Goal: Task Accomplishment & Management: Use online tool/utility

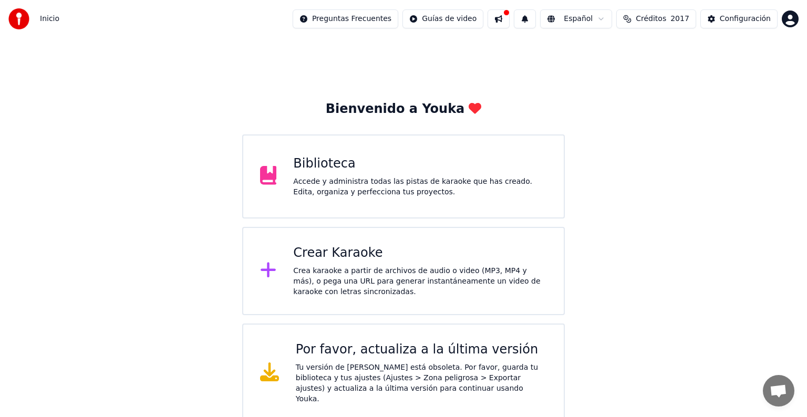
click at [500, 19] on button at bounding box center [499, 18] width 22 height 19
click at [528, 21] on button at bounding box center [525, 18] width 22 height 19
click at [498, 90] on div "Bienvenido a Youka Biblioteca Accede y administra todas las pistas de karaoke q…" at bounding box center [403, 230] width 807 height 385
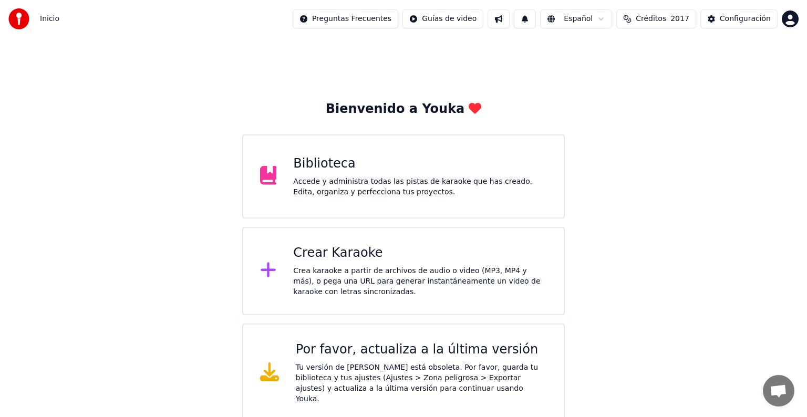
click at [353, 294] on div "Crea karaoke a partir de archivos de audio o video (MP3, MP4 y más), o pega una…" at bounding box center [420, 282] width 254 height 32
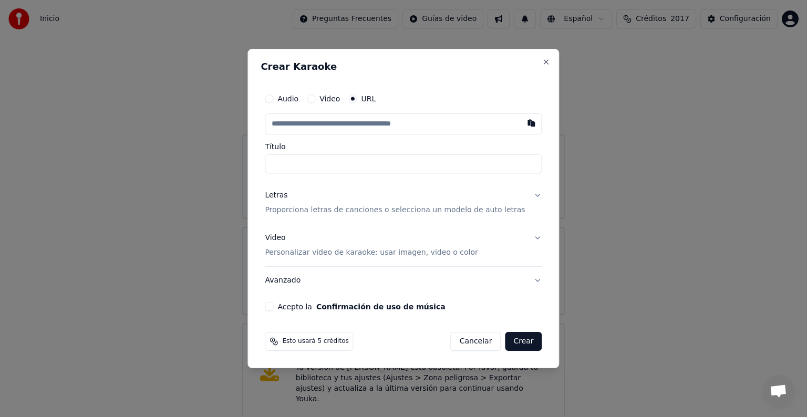
paste input "**********"
type input "**********"
click at [284, 196] on div "Letras" at bounding box center [276, 195] width 23 height 11
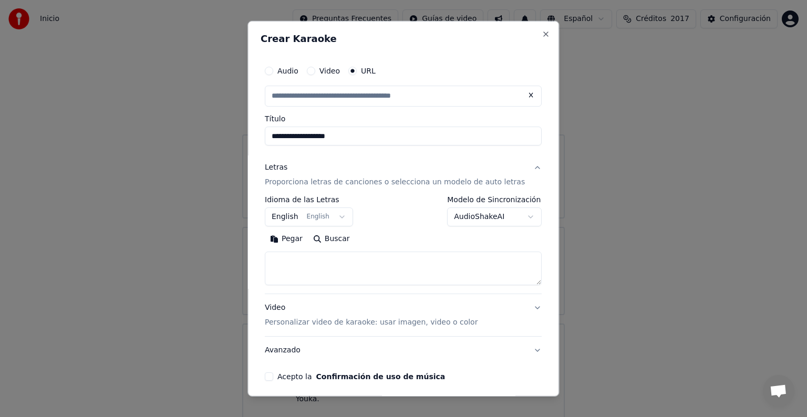
type input "**********"
click at [309, 216] on button "English English" at bounding box center [309, 217] width 88 height 19
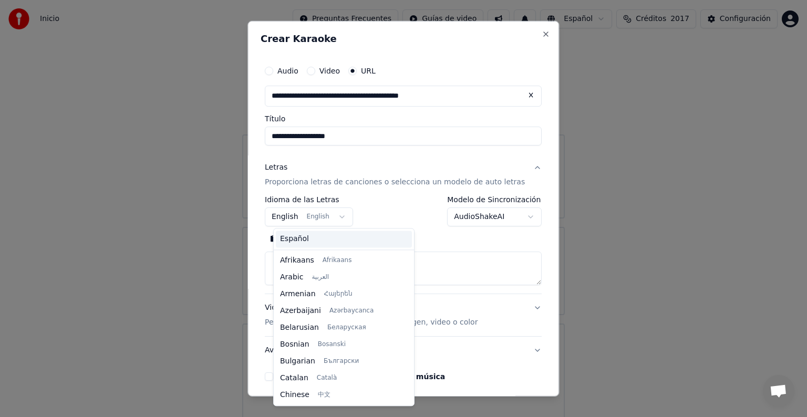
scroll to position [84, 0]
select select "**"
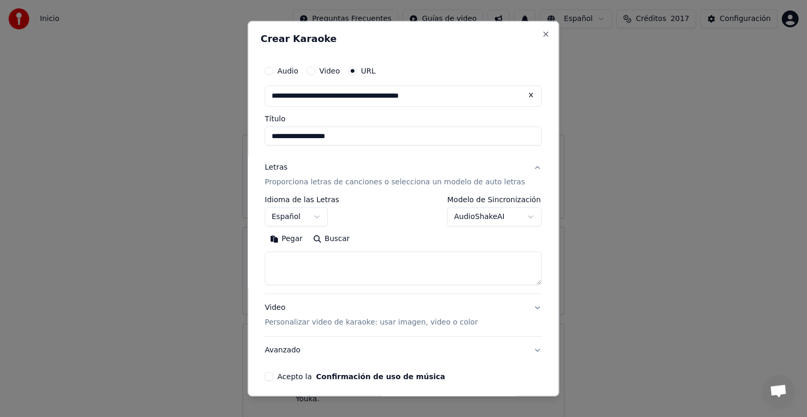
click at [283, 257] on textarea at bounding box center [403, 269] width 277 height 34
paste textarea "**********"
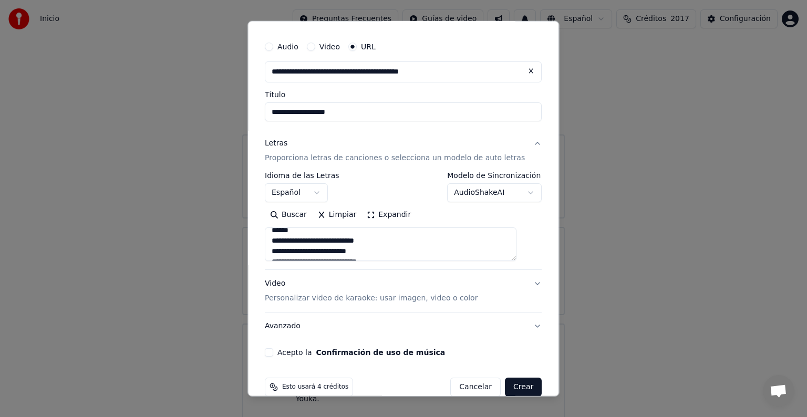
scroll to position [175, 0]
click at [310, 250] on textarea "**********" at bounding box center [391, 245] width 252 height 34
type textarea "**********"
click at [273, 355] on button "Acepto la Confirmación de uso de música" at bounding box center [269, 353] width 8 height 8
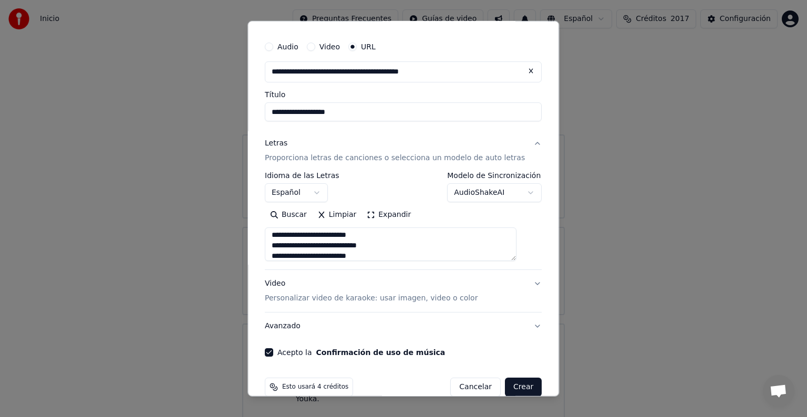
click at [511, 387] on button "Crear" at bounding box center [523, 387] width 37 height 19
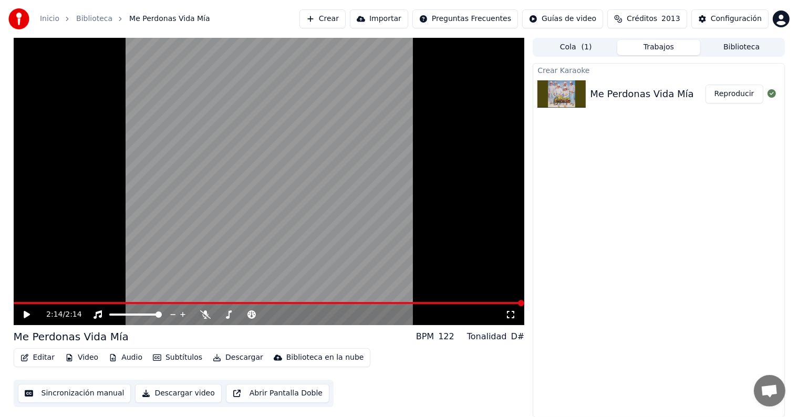
click at [320, 19] on button "Crear" at bounding box center [323, 18] width 46 height 19
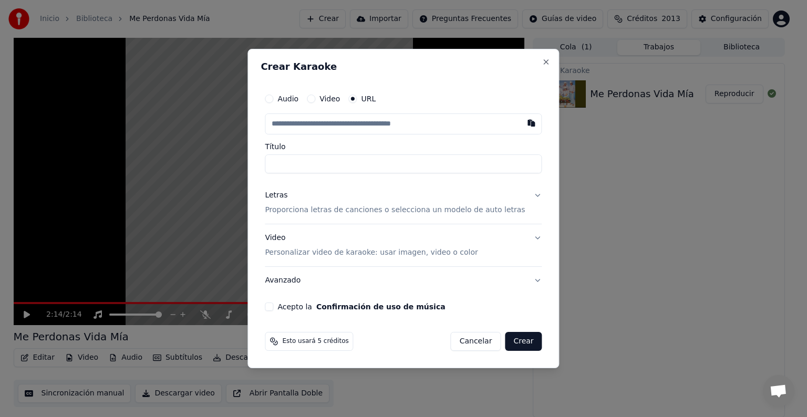
type input "**********"
click at [288, 308] on div "Acepto la Confirmación de uso de música" at bounding box center [403, 307] width 277 height 8
click at [273, 308] on button "Acepto la Confirmación de uso de música" at bounding box center [269, 307] width 8 height 8
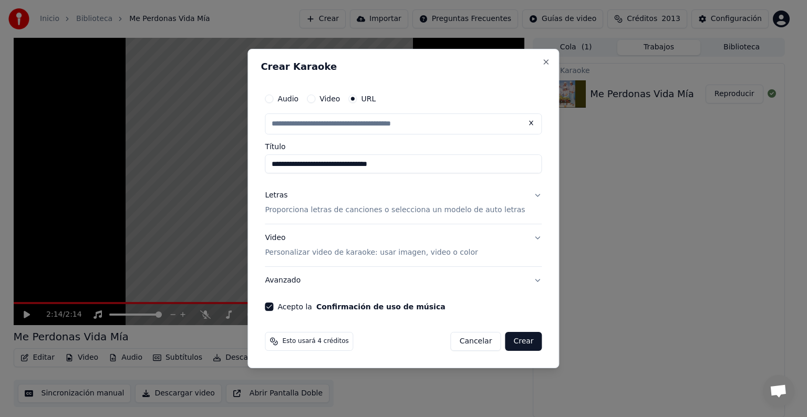
click at [273, 309] on button "Acepto la Confirmación de uso de música" at bounding box center [269, 307] width 8 height 8
click at [401, 210] on p "Proporciona letras de canciones o selecciona un modelo de auto letras" at bounding box center [395, 210] width 260 height 11
type input "**********"
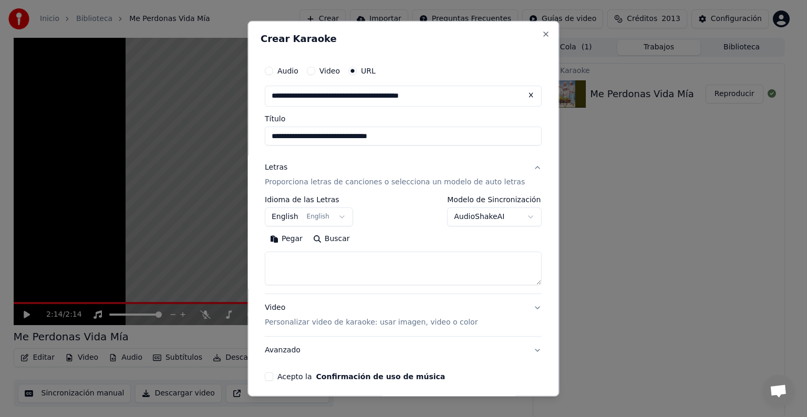
click at [303, 218] on body "**********" at bounding box center [399, 208] width 798 height 417
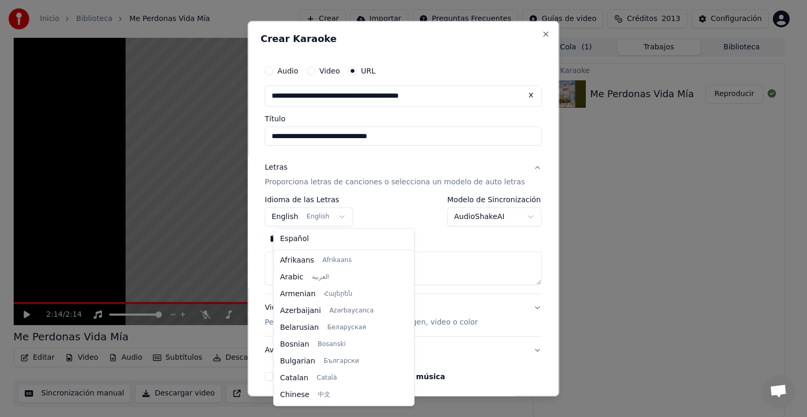
scroll to position [84, 0]
select select "**"
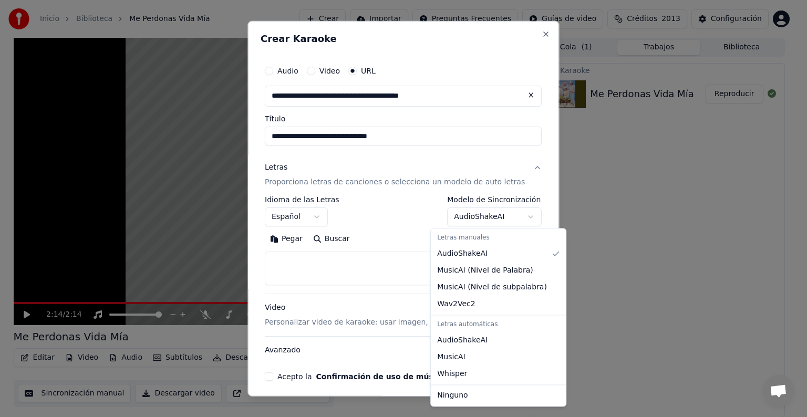
click at [508, 210] on body "**********" at bounding box center [399, 208] width 798 height 417
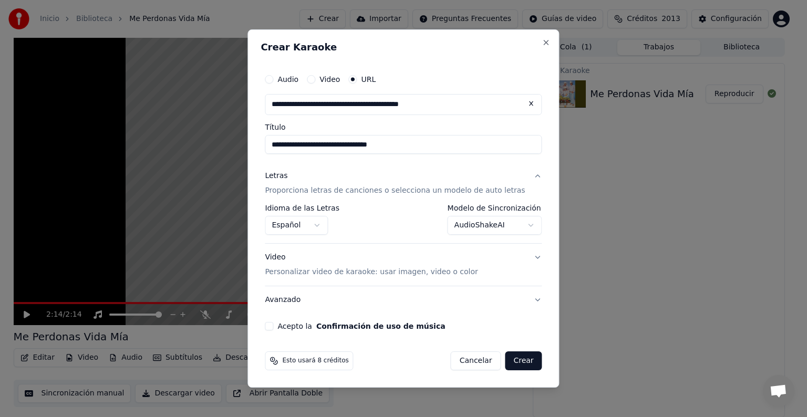
click at [519, 364] on button "Crear" at bounding box center [523, 361] width 37 height 19
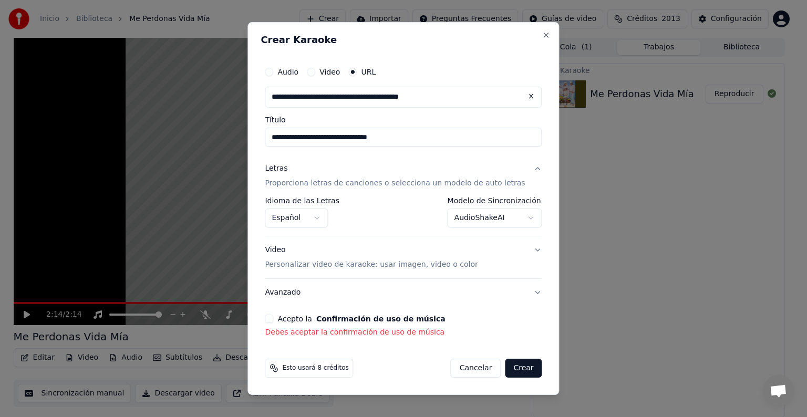
click at [288, 320] on div "Acepto la Confirmación de uso de música" at bounding box center [403, 319] width 277 height 8
click at [273, 320] on button "Acepto la Confirmación de uso de música" at bounding box center [269, 319] width 8 height 8
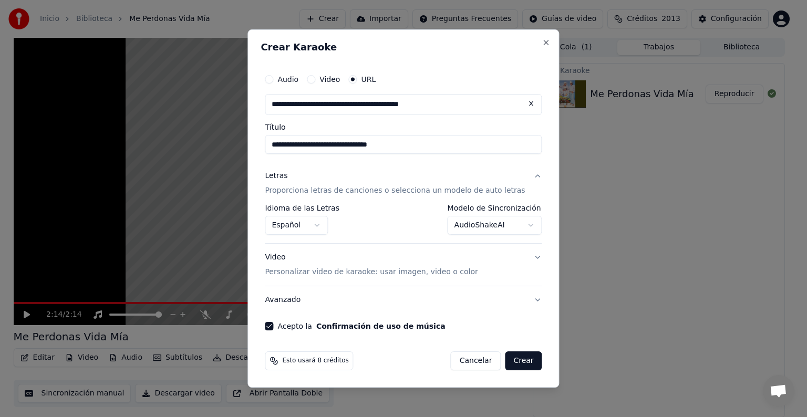
click at [521, 365] on button "Crear" at bounding box center [523, 361] width 37 height 19
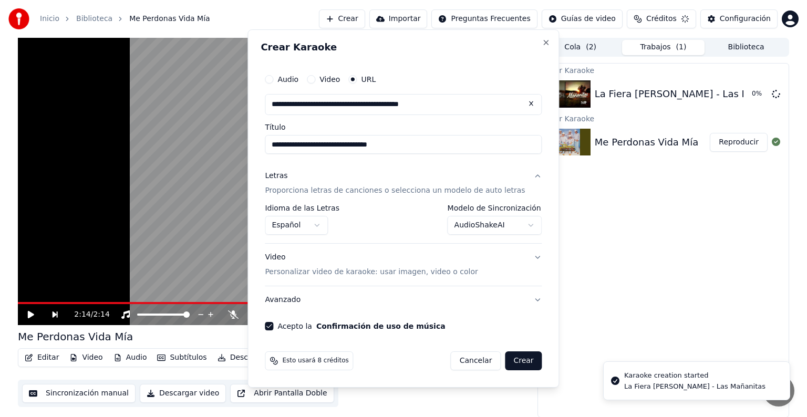
select select "**********"
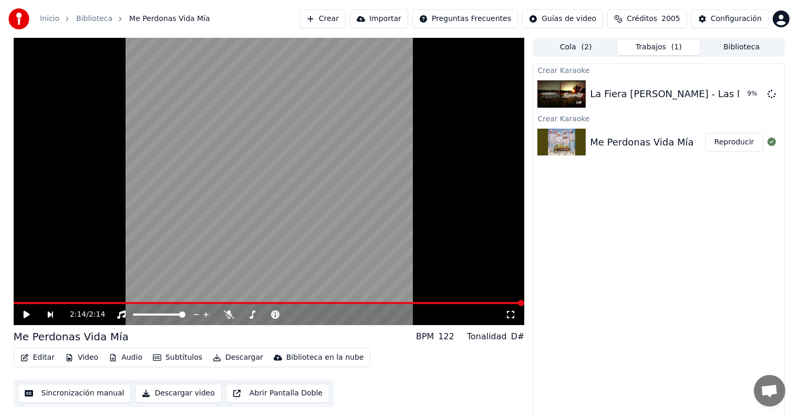
click at [739, 147] on button "Reproducir" at bounding box center [735, 142] width 58 height 19
click at [232, 314] on icon at bounding box center [229, 315] width 11 height 8
click at [91, 355] on button "Video" at bounding box center [82, 358] width 42 height 15
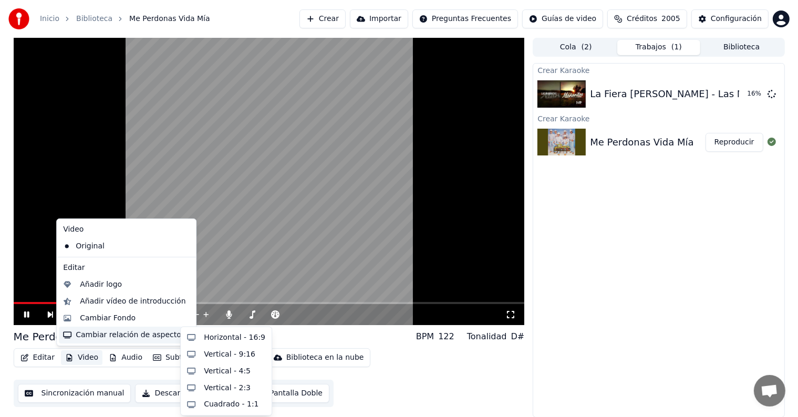
click at [147, 337] on div "Cambiar relación de aspecto" at bounding box center [126, 335] width 135 height 17
click at [210, 337] on div "Horizontal - 16:9" at bounding box center [235, 338] width 62 height 11
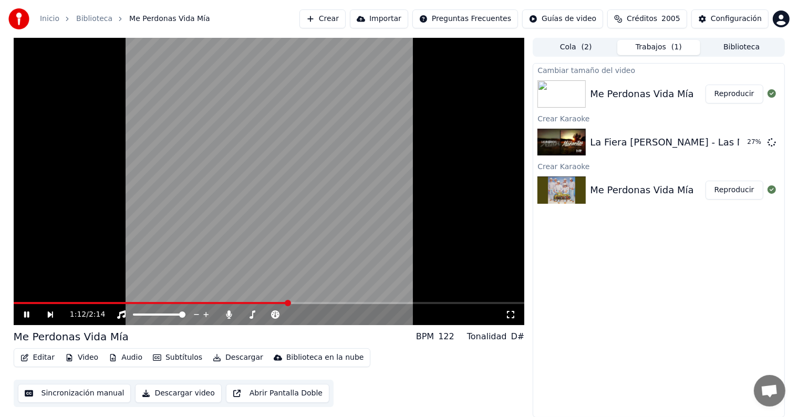
click at [743, 93] on button "Reproducir" at bounding box center [735, 94] width 58 height 19
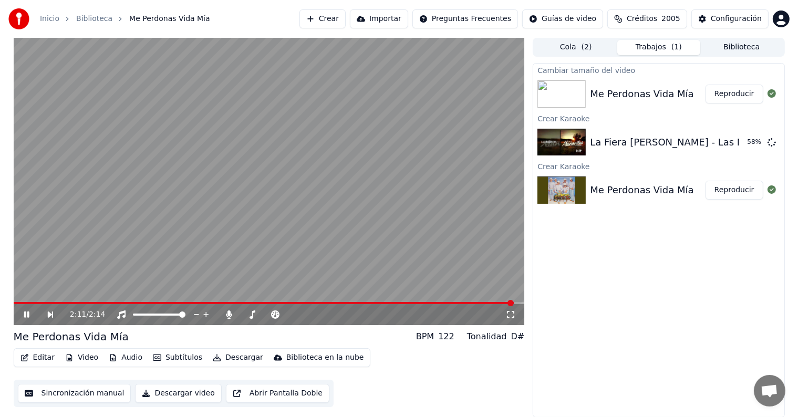
click at [43, 358] on button "Editar" at bounding box center [37, 358] width 43 height 15
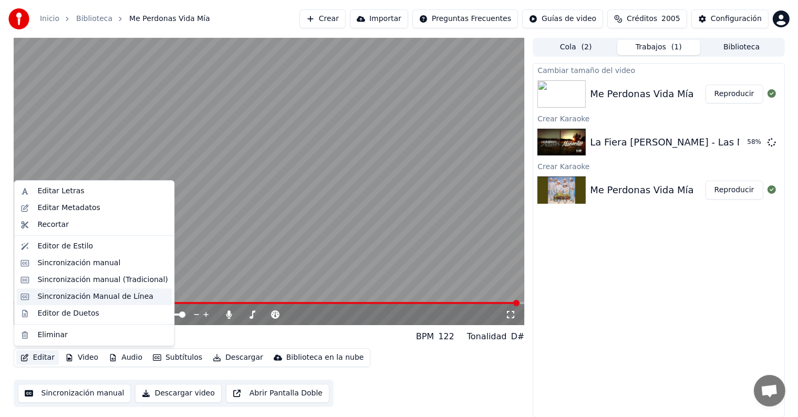
click at [113, 298] on div "Sincronización Manual de Línea" at bounding box center [95, 297] width 116 height 11
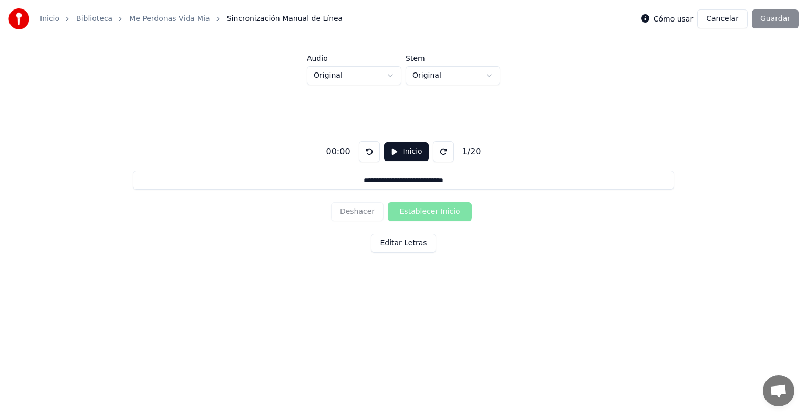
click at [727, 17] on button "Cancelar" at bounding box center [723, 18] width 50 height 19
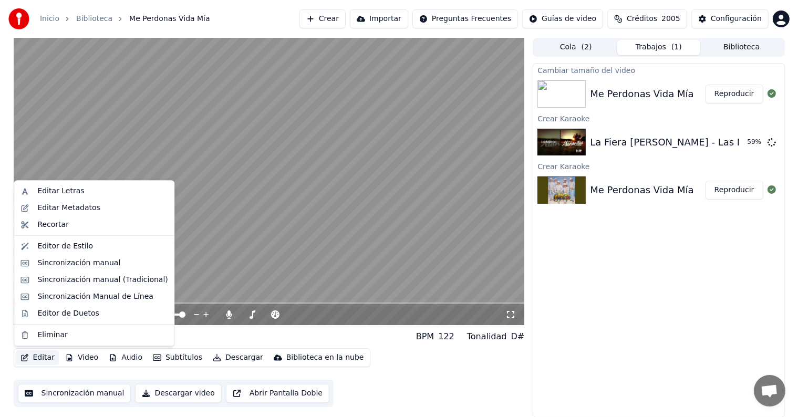
click at [44, 358] on button "Editar" at bounding box center [37, 358] width 43 height 15
click at [117, 279] on div "Sincronización manual (Tradicional)" at bounding box center [102, 280] width 130 height 11
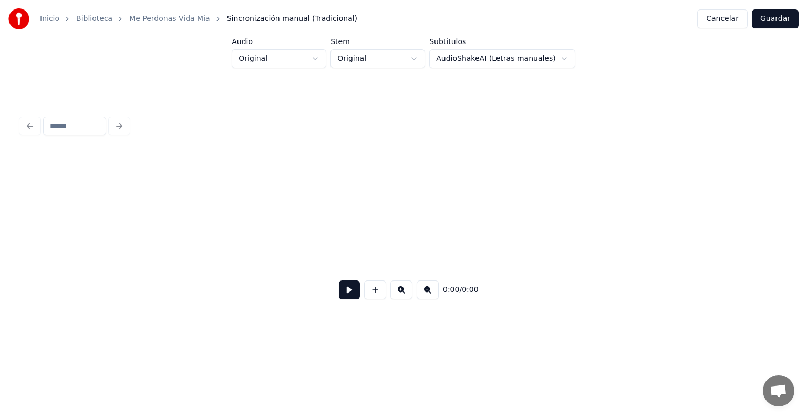
scroll to position [0, 1055]
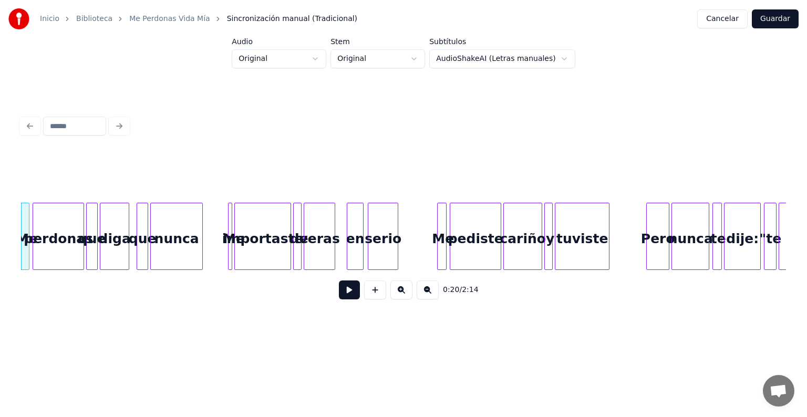
click at [403, 295] on button at bounding box center [402, 290] width 22 height 19
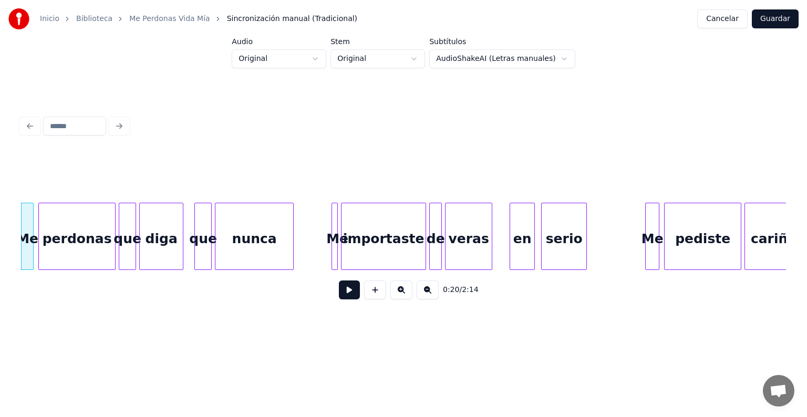
click at [403, 295] on button at bounding box center [402, 290] width 22 height 19
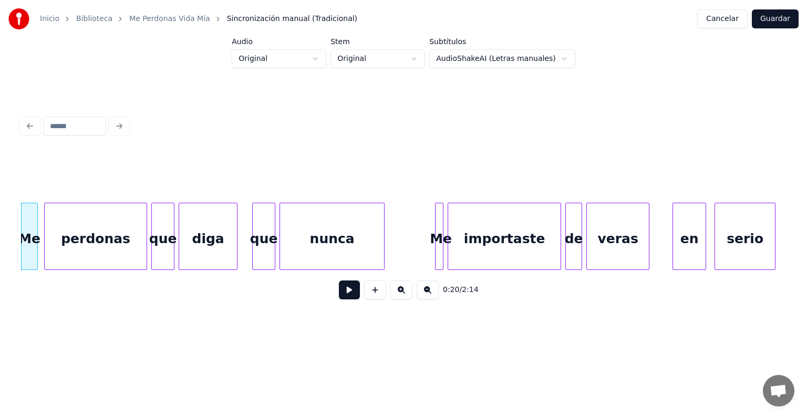
click at [403, 295] on button at bounding box center [402, 290] width 22 height 19
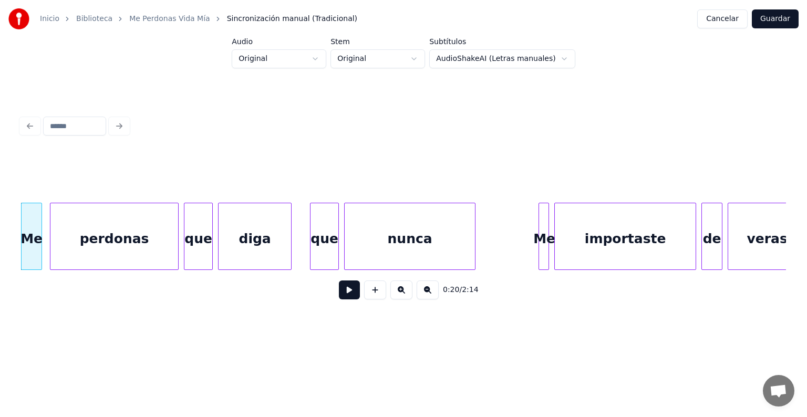
click at [345, 297] on button at bounding box center [349, 290] width 21 height 19
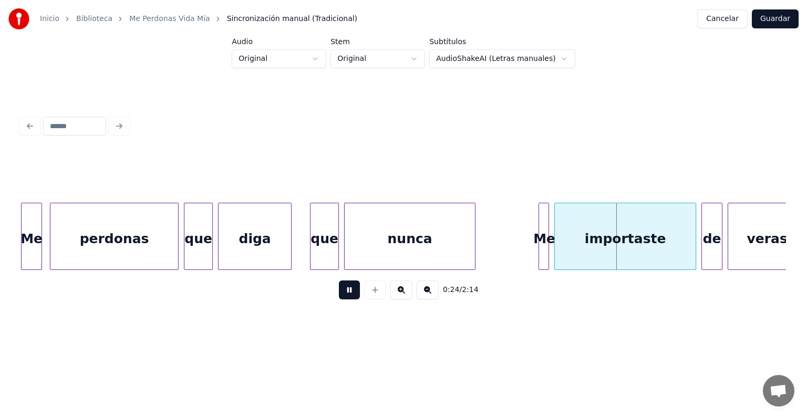
click at [345, 244] on div at bounding box center [346, 236] width 3 height 66
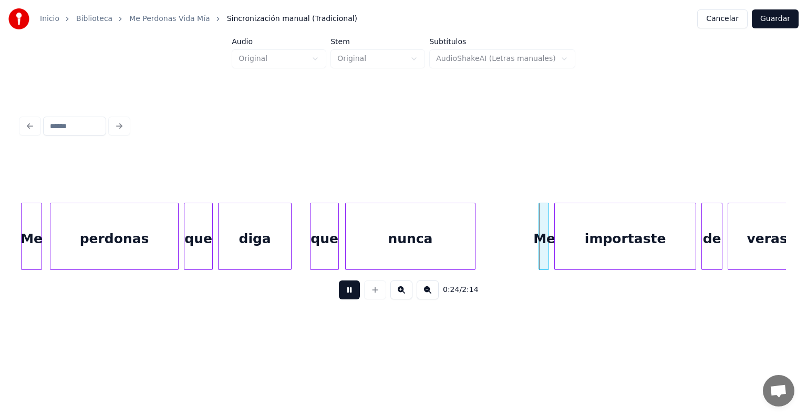
click at [475, 216] on div at bounding box center [473, 236] width 3 height 66
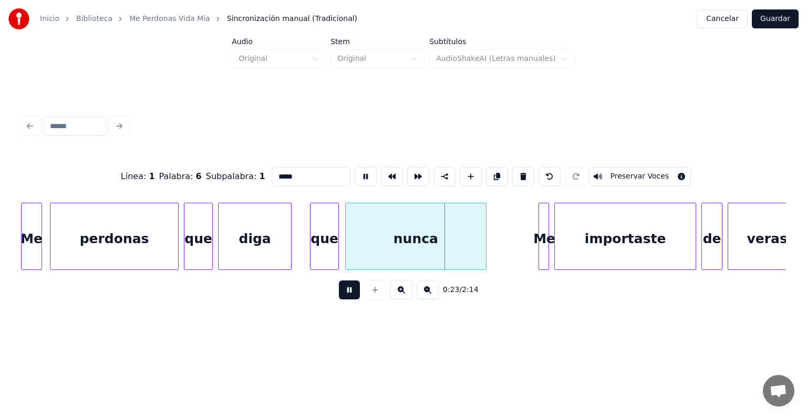
click at [486, 228] on div at bounding box center [484, 236] width 3 height 66
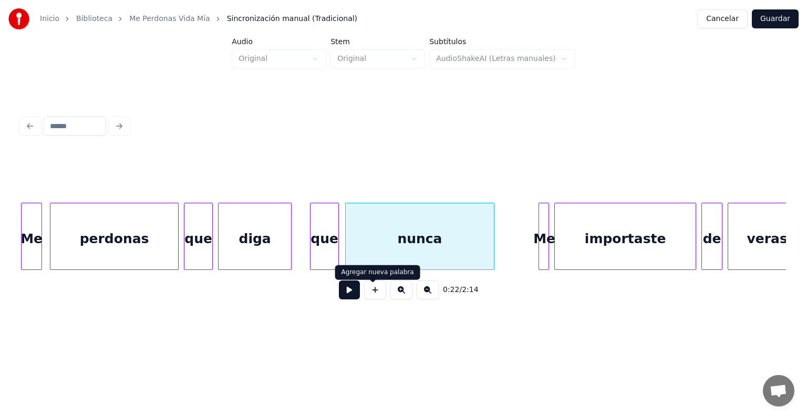
click at [348, 298] on button at bounding box center [349, 290] width 21 height 19
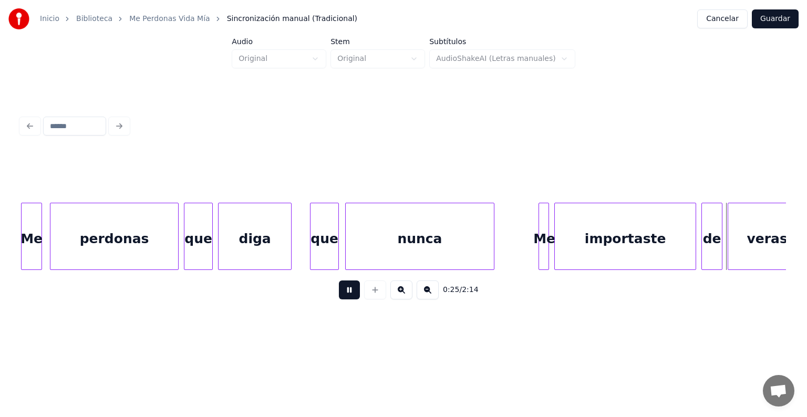
click at [348, 298] on button at bounding box center [349, 290] width 21 height 19
click at [753, 235] on div "veras" at bounding box center [768, 238] width 78 height 71
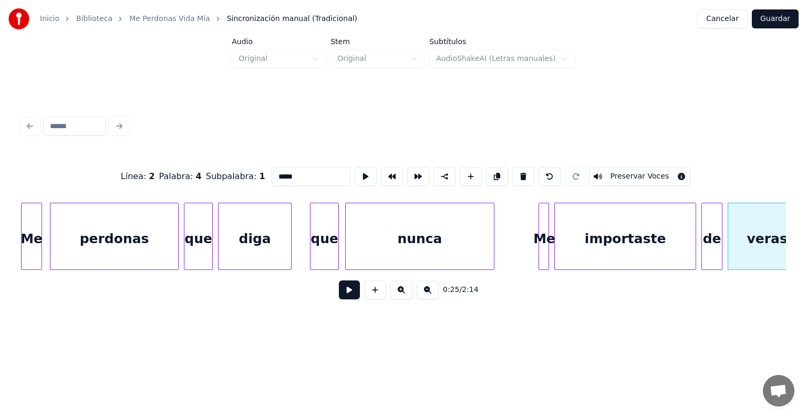
drag, startPoint x: 282, startPoint y: 177, endPoint x: 191, endPoint y: 169, distance: 91.3
click at [191, 169] on div "Línea : 2 Palabra : 4 Subpalabra : 1 ***** Preservar Voces" at bounding box center [403, 176] width 765 height 53
click at [712, 219] on div "de" at bounding box center [712, 238] width 20 height 71
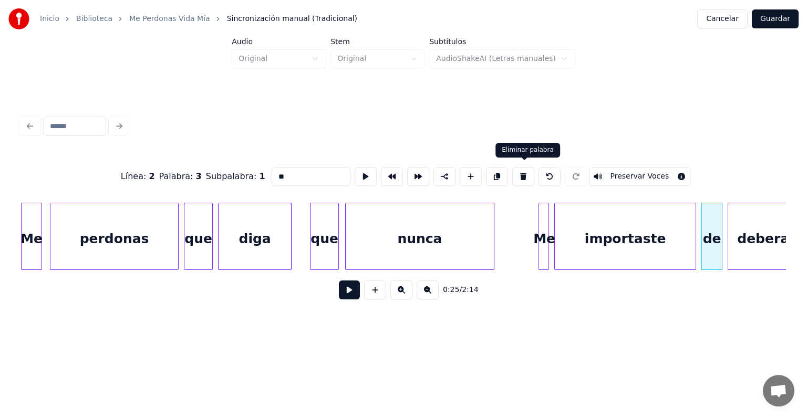
click at [525, 172] on button at bounding box center [524, 176] width 22 height 19
type input "**********"
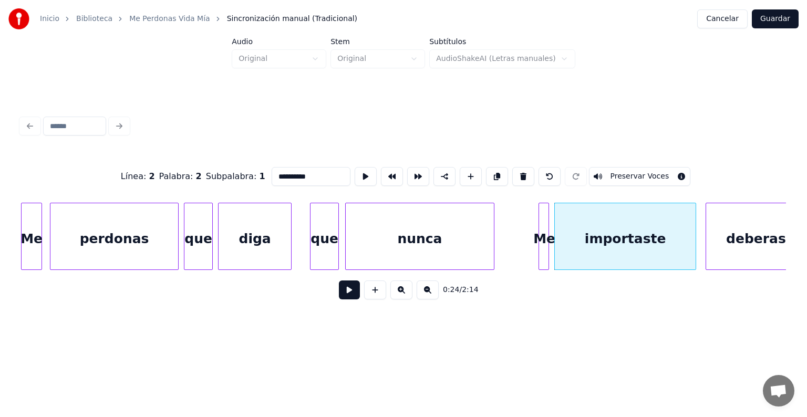
click at [706, 226] on div at bounding box center [707, 236] width 3 height 66
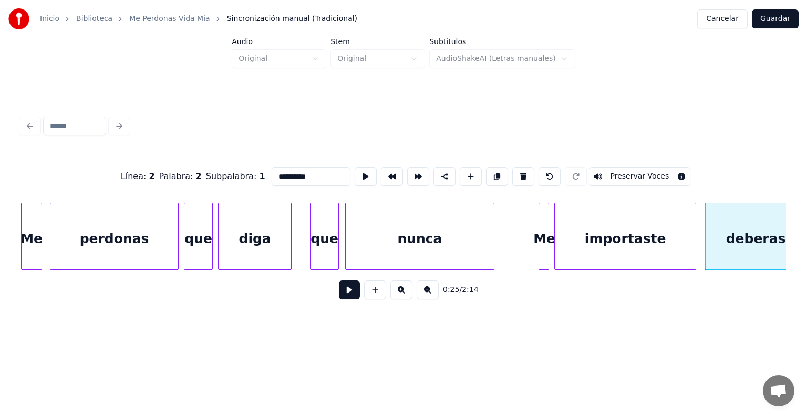
click at [654, 237] on div "importaste" at bounding box center [625, 238] width 141 height 71
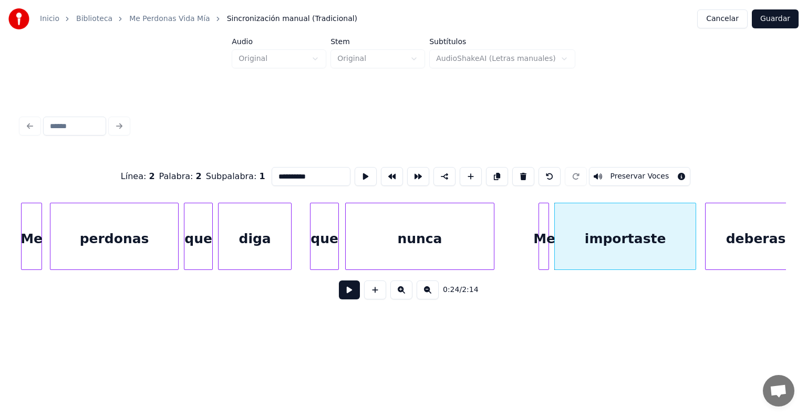
click at [339, 295] on button at bounding box center [349, 290] width 21 height 19
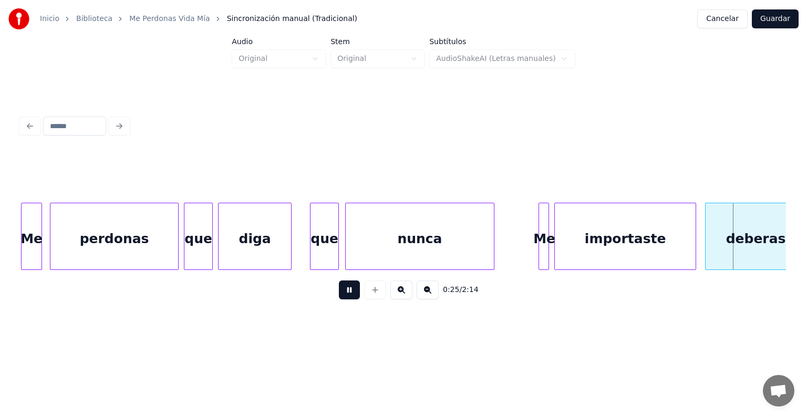
click at [339, 295] on button at bounding box center [349, 290] width 21 height 19
click at [767, 233] on div "deberas" at bounding box center [756, 238] width 100 height 71
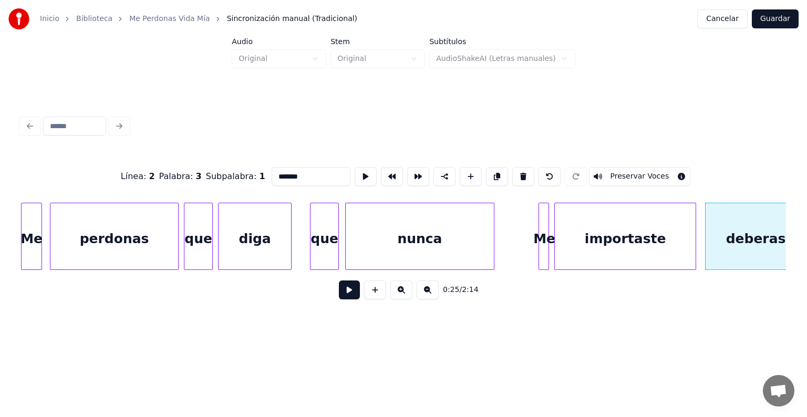
drag, startPoint x: 298, startPoint y: 171, endPoint x: 141, endPoint y: 158, distance: 157.2
click at [141, 158] on div "Línea : 2 Palabra : 3 Subpalabra : 1 ******* Preservar Voces" at bounding box center [403, 176] width 765 height 53
paste input
type input "*******"
click at [349, 288] on button at bounding box center [349, 290] width 21 height 19
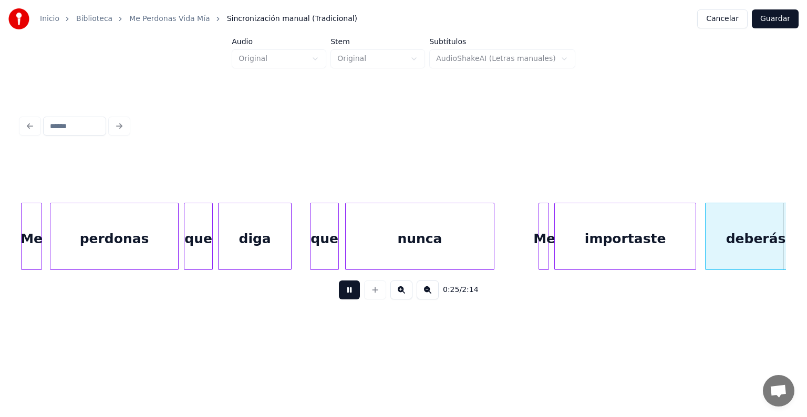
scroll to position [0, 3406]
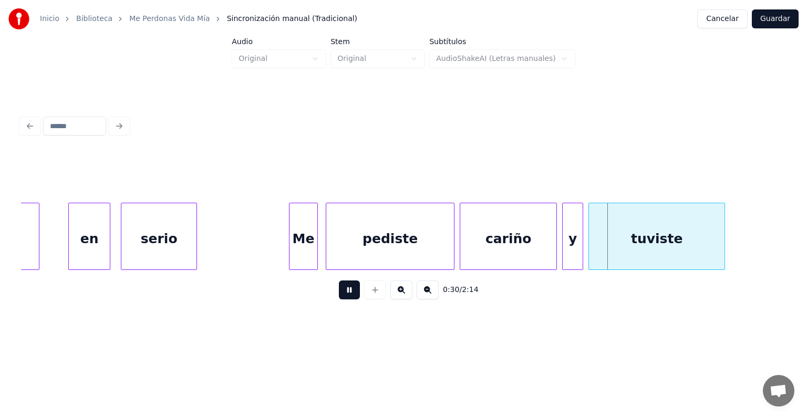
click at [290, 208] on div at bounding box center [291, 236] width 3 height 66
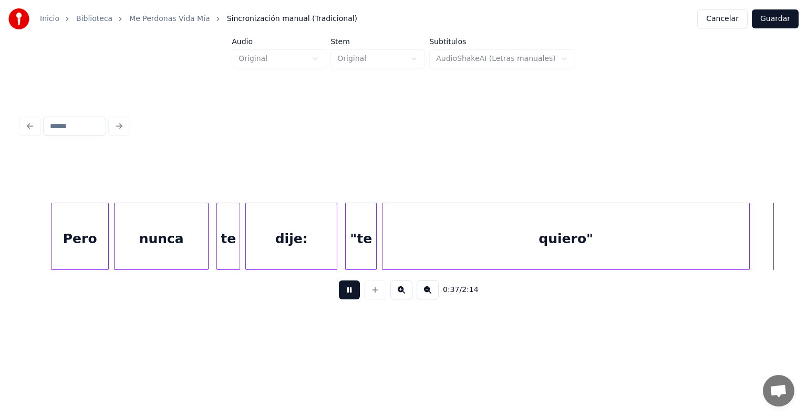
scroll to position [0, 4938]
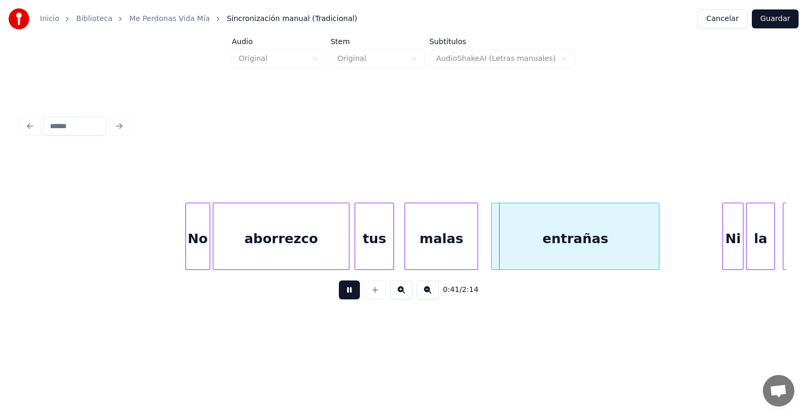
click at [187, 208] on div at bounding box center [187, 236] width 3 height 66
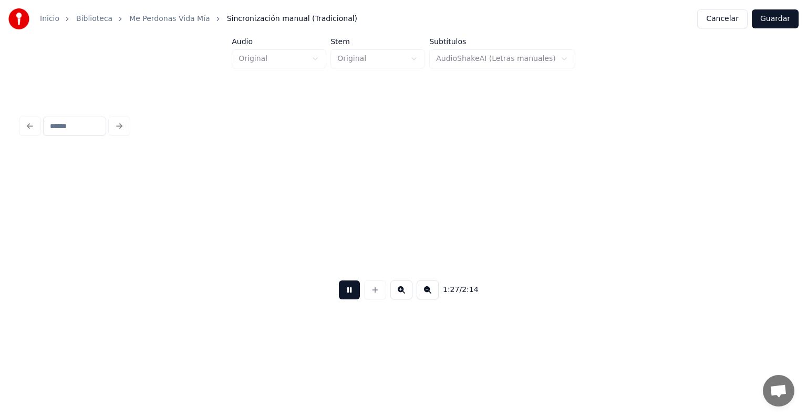
scroll to position [0, 11551]
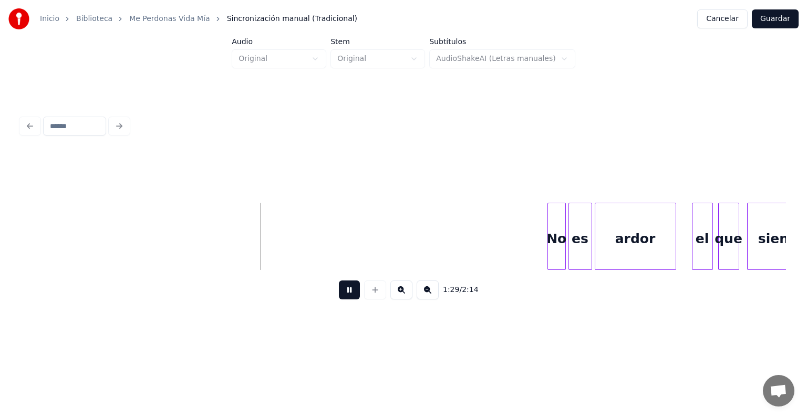
click at [549, 214] on div at bounding box center [549, 236] width 3 height 66
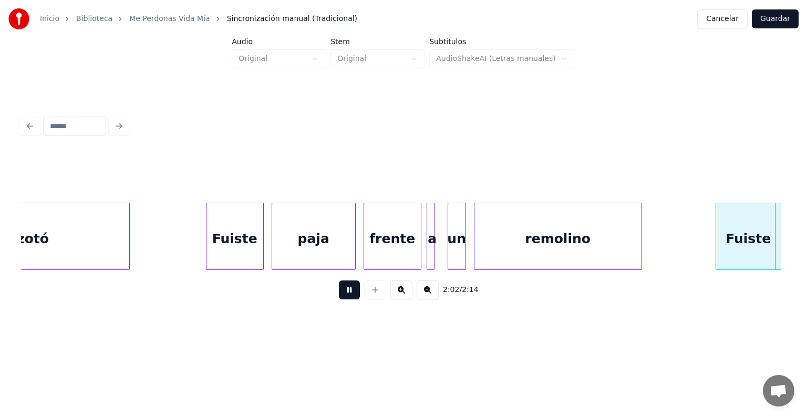
scroll to position [0, 16148]
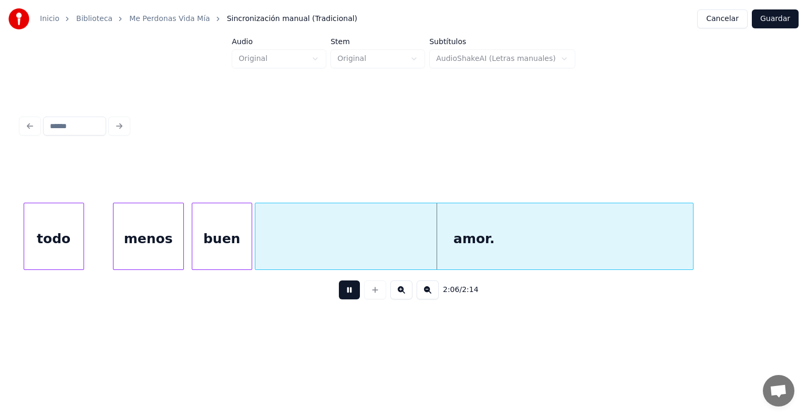
click at [342, 296] on button at bounding box center [349, 290] width 21 height 19
click at [780, 21] on button "Guardar" at bounding box center [775, 18] width 47 height 19
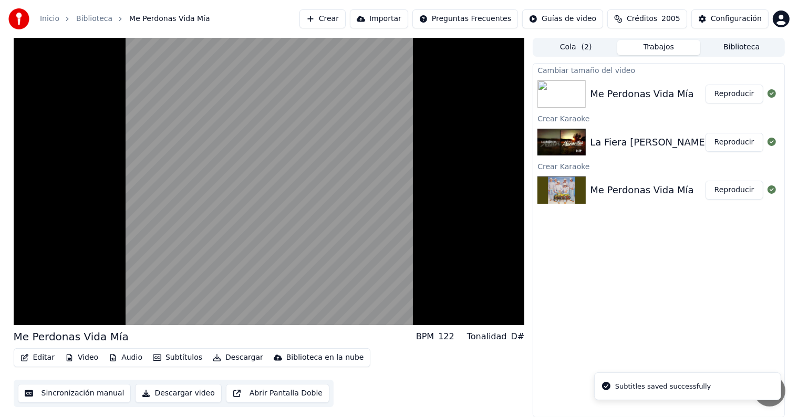
click at [742, 143] on button "Reproducir" at bounding box center [735, 142] width 58 height 19
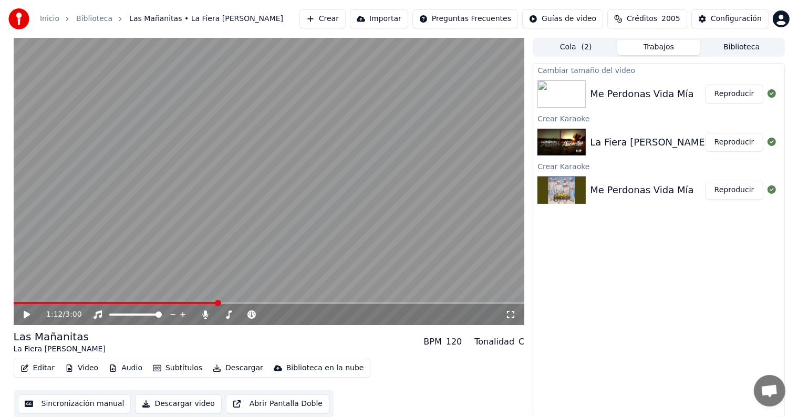
click at [706, 133] on button "Reproducir" at bounding box center [735, 142] width 58 height 19
click at [47, 370] on button "Editar" at bounding box center [37, 368] width 43 height 15
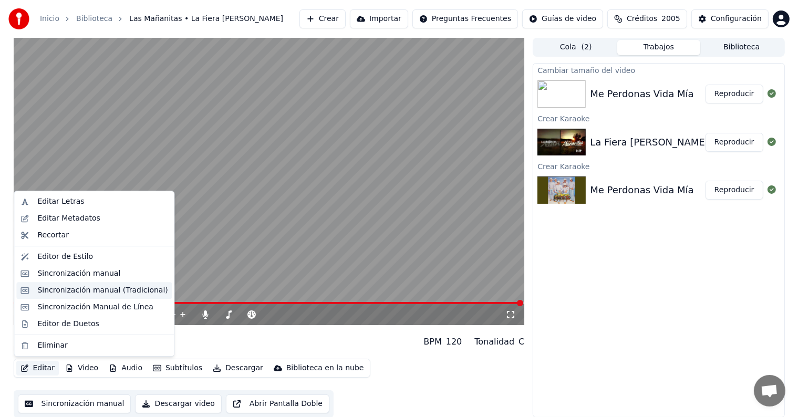
click at [128, 292] on div "Sincronización manual (Tradicional)" at bounding box center [102, 290] width 130 height 11
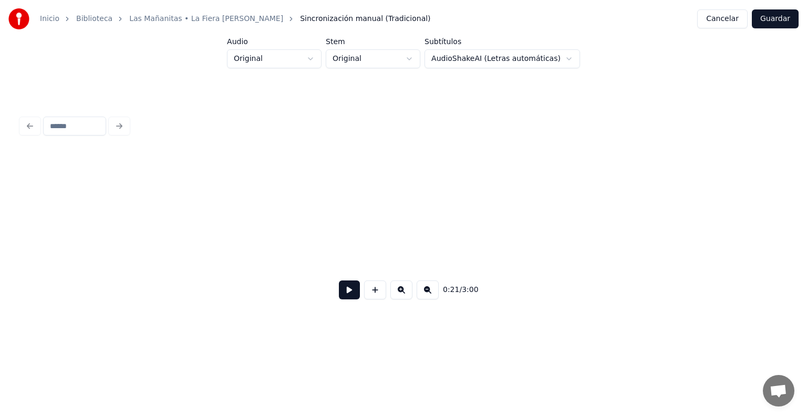
scroll to position [0, 2859]
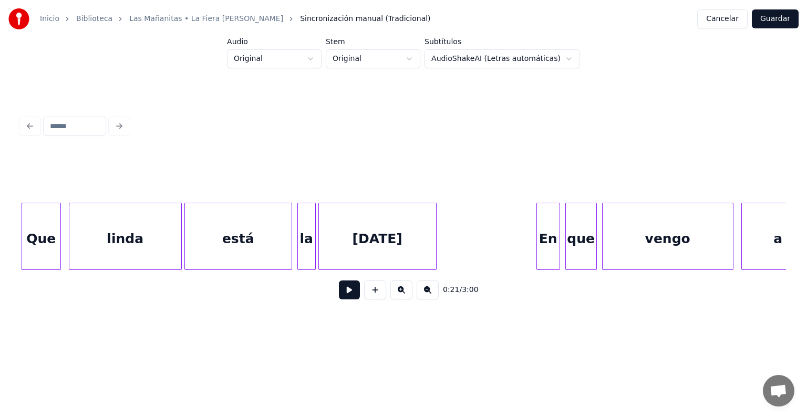
click at [339, 300] on button at bounding box center [349, 290] width 21 height 19
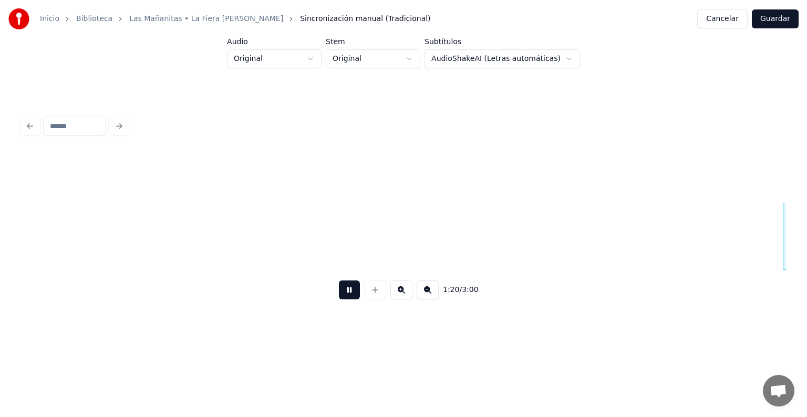
scroll to position [0, 10525]
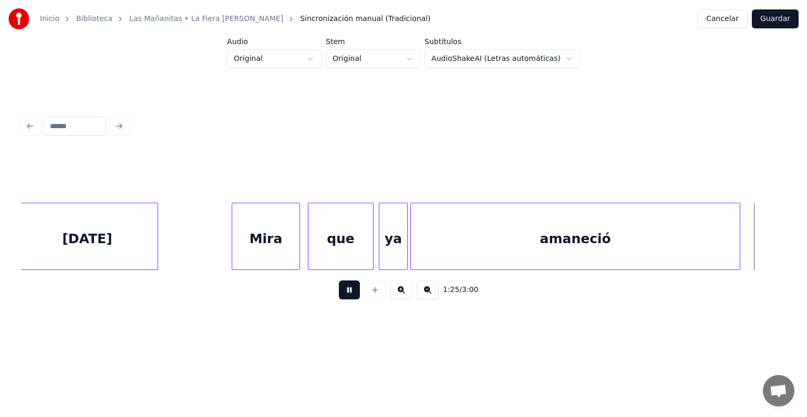
click at [740, 223] on div at bounding box center [738, 236] width 3 height 66
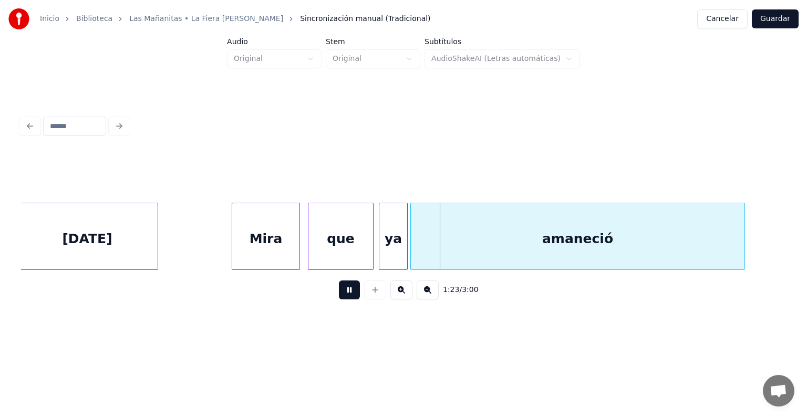
click at [794, 237] on div "Inicio Biblioteca Las Mañanitas • La Fiera [PERSON_NAME] Sincronización manual …" at bounding box center [403, 167] width 807 height 335
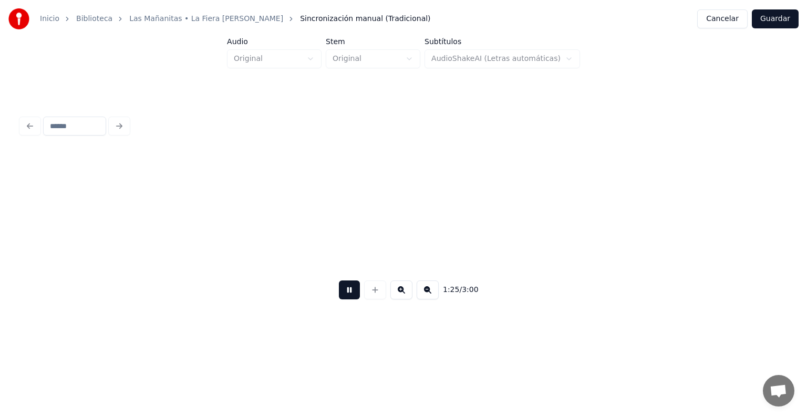
scroll to position [0, 11291]
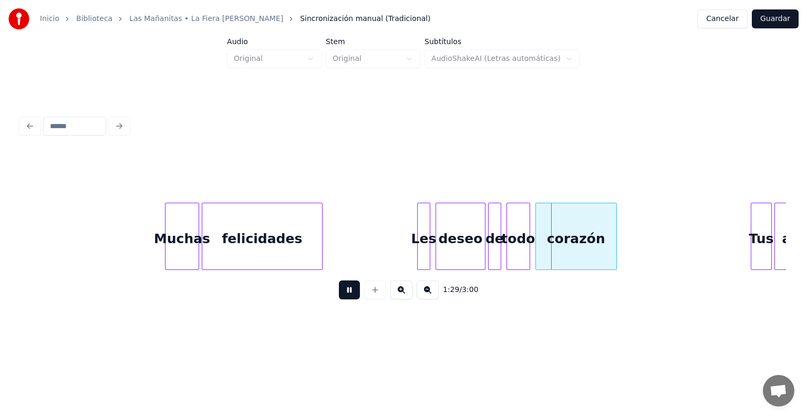
click at [344, 292] on button at bounding box center [349, 290] width 21 height 19
click at [443, 228] on div "deseo" at bounding box center [460, 238] width 49 height 71
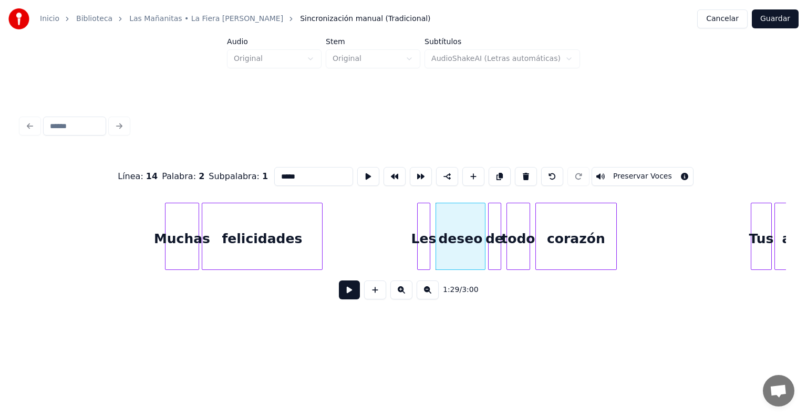
click at [294, 171] on input "*****" at bounding box center [313, 176] width 79 height 19
type input "*****"
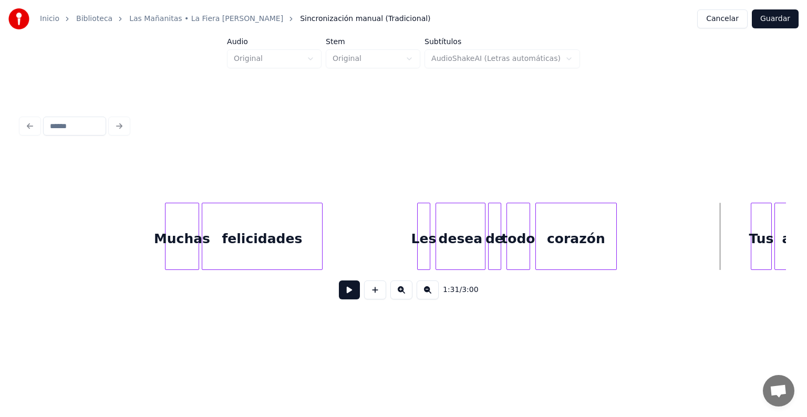
click at [342, 295] on button at bounding box center [349, 290] width 21 height 19
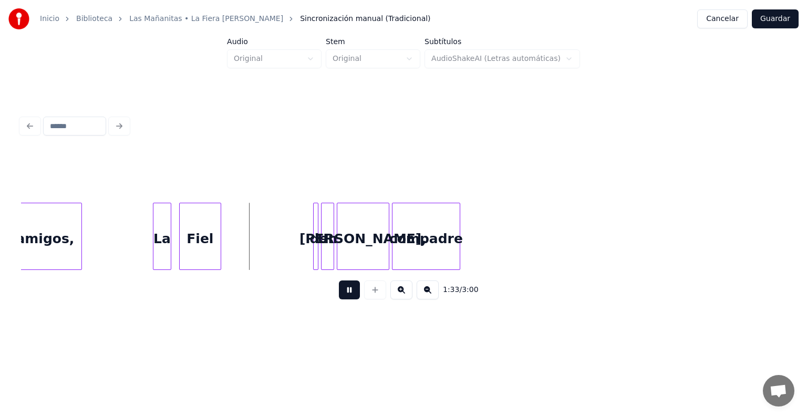
click at [342, 295] on button at bounding box center [349, 290] width 21 height 19
click at [164, 233] on div "La" at bounding box center [161, 238] width 17 height 71
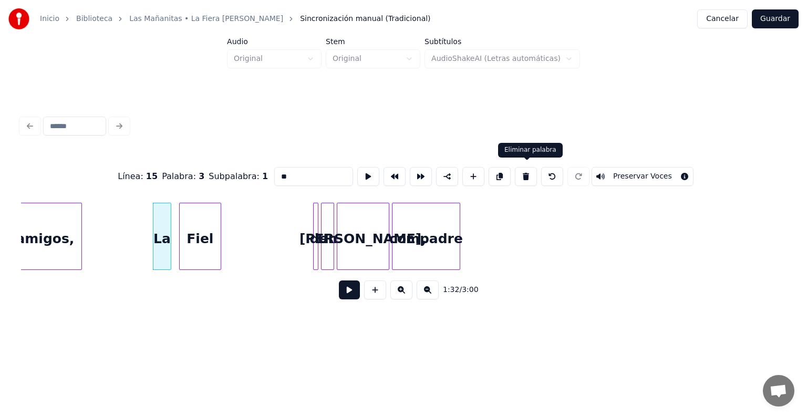
click at [531, 172] on button at bounding box center [526, 176] width 22 height 19
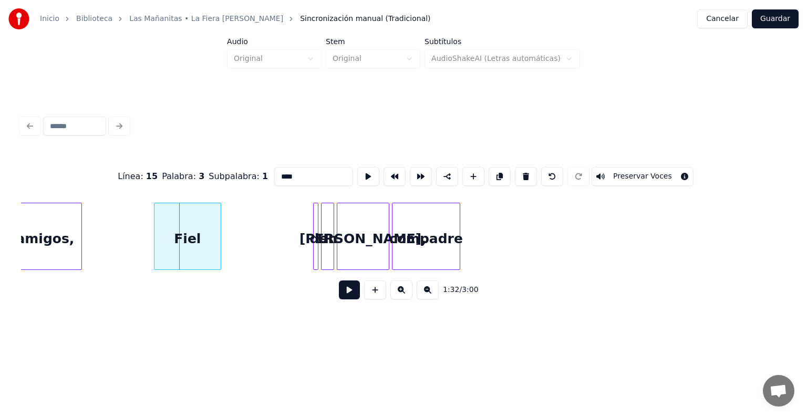
click at [155, 219] on div at bounding box center [156, 236] width 3 height 66
drag, startPoint x: 301, startPoint y: 164, endPoint x: 197, endPoint y: 171, distance: 104.8
click at [197, 171] on div "Línea : 15 Palabra : 3 Subpalabra : 1 **** Preservar Voces" at bounding box center [403, 176] width 765 height 53
click at [315, 211] on div at bounding box center [316, 236] width 3 height 66
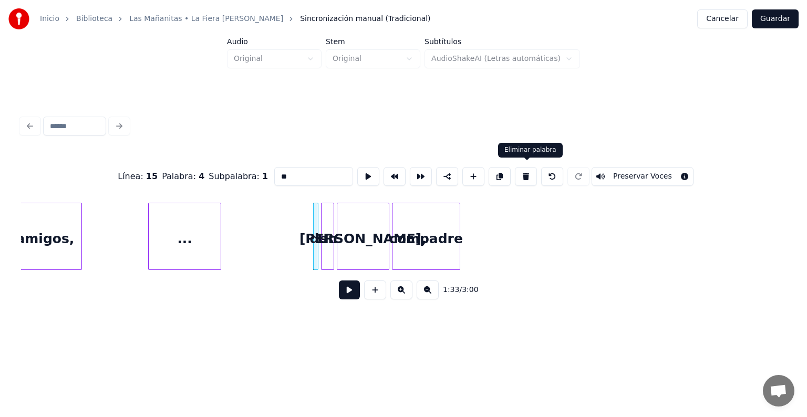
click at [523, 171] on button at bounding box center [526, 176] width 22 height 19
click at [532, 172] on button at bounding box center [526, 176] width 22 height 19
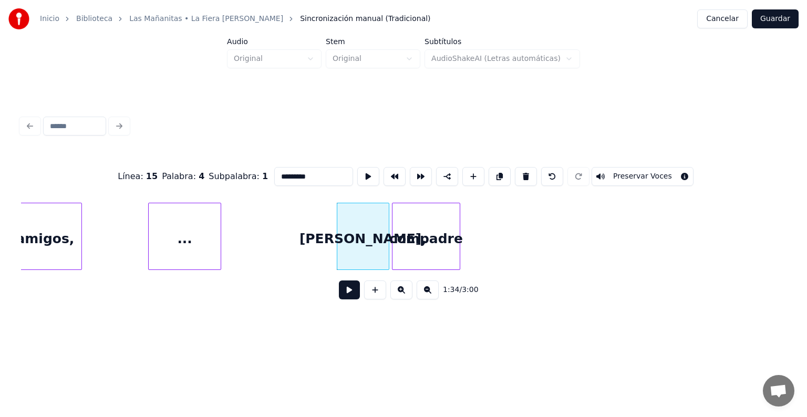
click at [532, 172] on button at bounding box center [526, 176] width 22 height 19
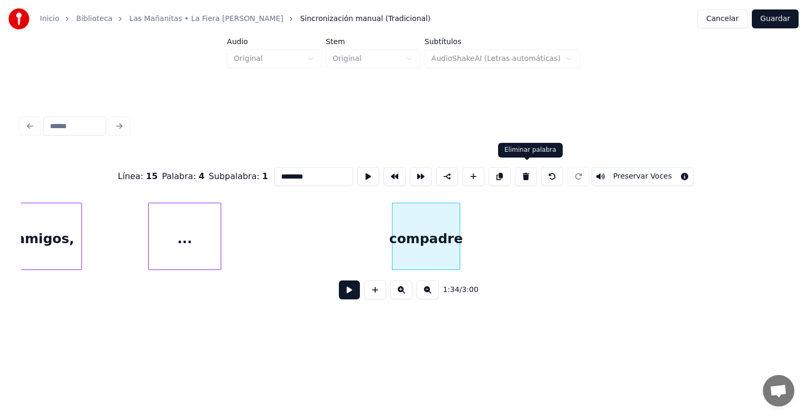
click at [529, 171] on button at bounding box center [526, 176] width 22 height 19
type input "***"
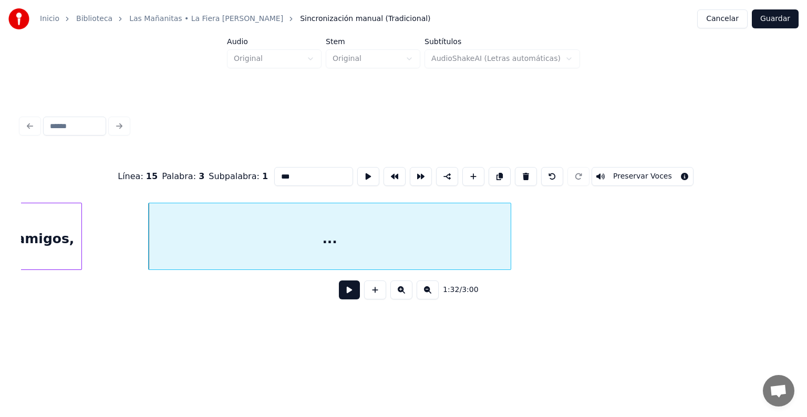
click at [510, 224] on div at bounding box center [509, 236] width 3 height 66
click at [344, 292] on button at bounding box center [349, 290] width 21 height 19
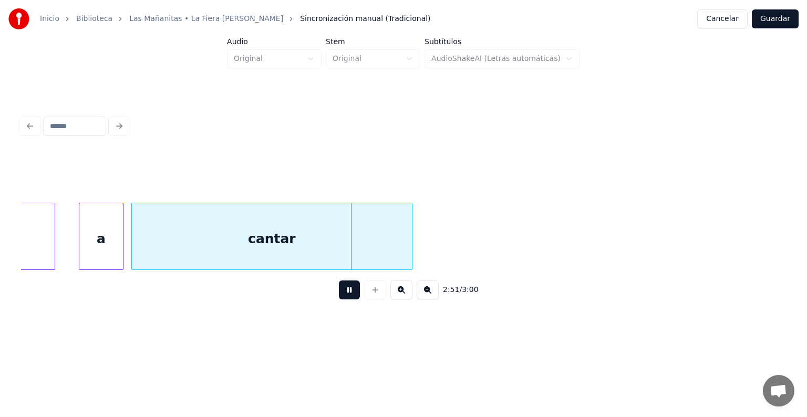
scroll to position [0, 22192]
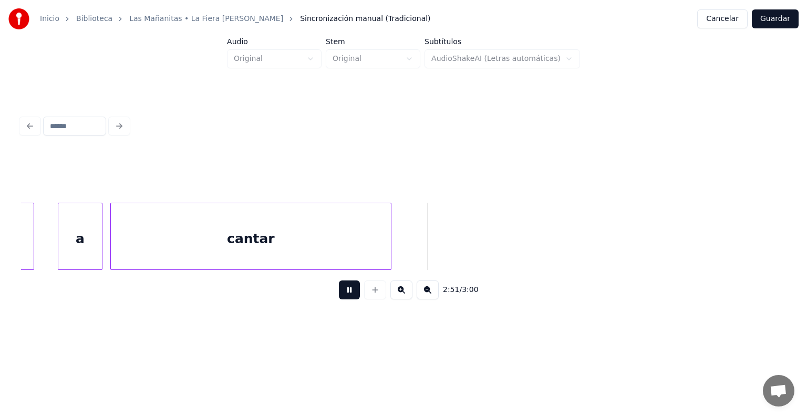
click at [346, 295] on button at bounding box center [349, 290] width 21 height 19
click at [342, 240] on div "cantar" at bounding box center [251, 238] width 280 height 71
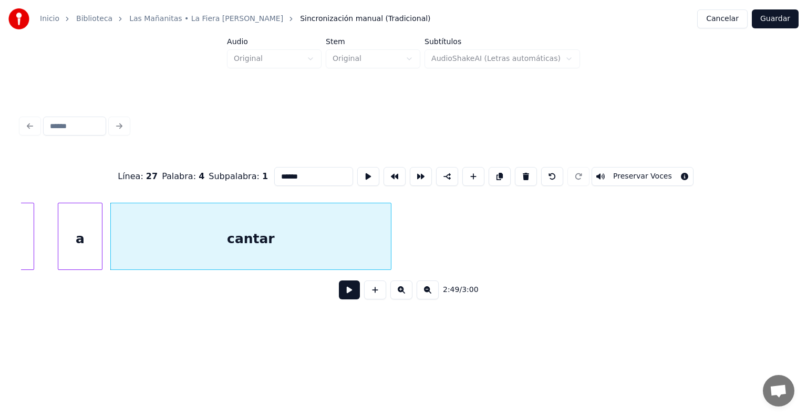
click at [307, 177] on input "******" at bounding box center [313, 176] width 79 height 19
click at [436, 213] on div at bounding box center [434, 236] width 3 height 66
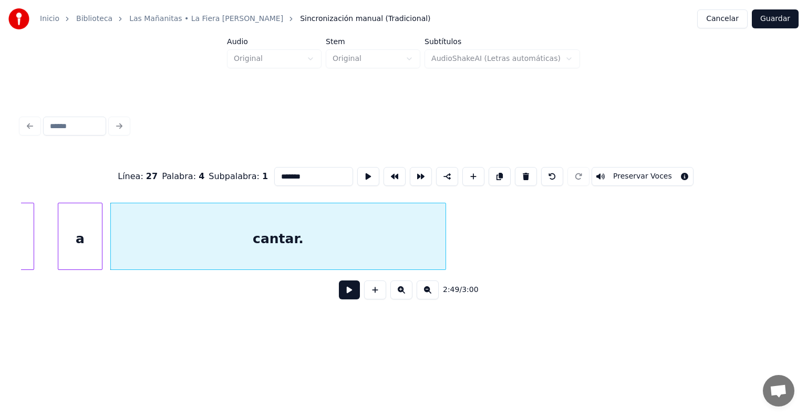
type input "*******"
click at [344, 291] on button at bounding box center [349, 290] width 21 height 19
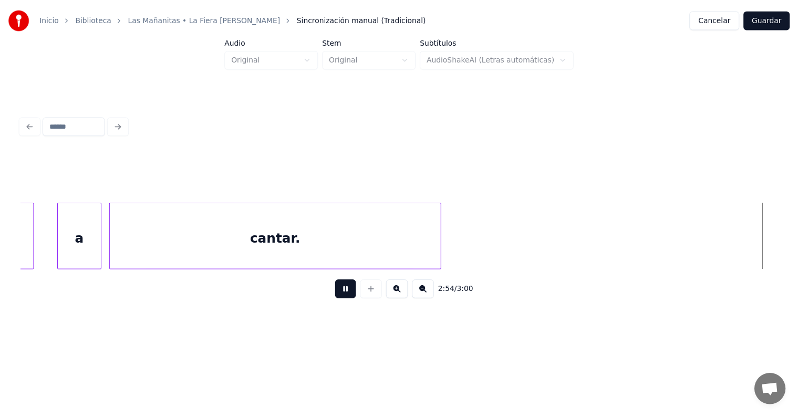
scroll to position [0, 22959]
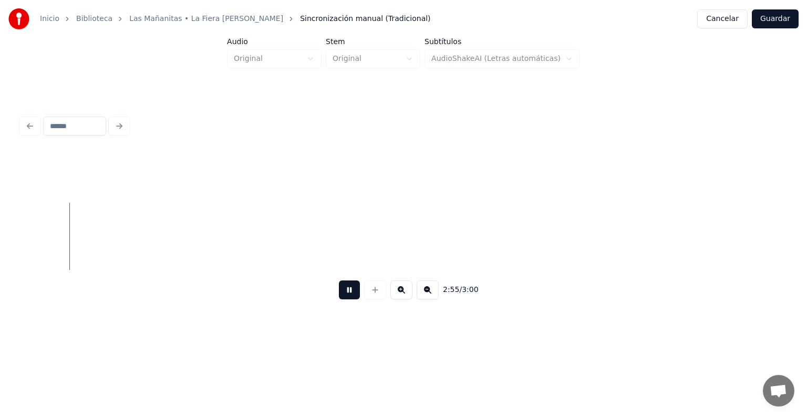
click at [782, 20] on button "Guardar" at bounding box center [775, 18] width 47 height 19
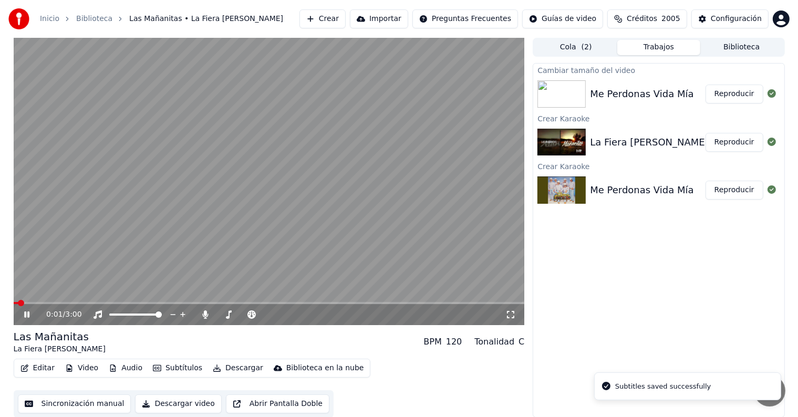
click at [71, 303] on span at bounding box center [269, 303] width 511 height 2
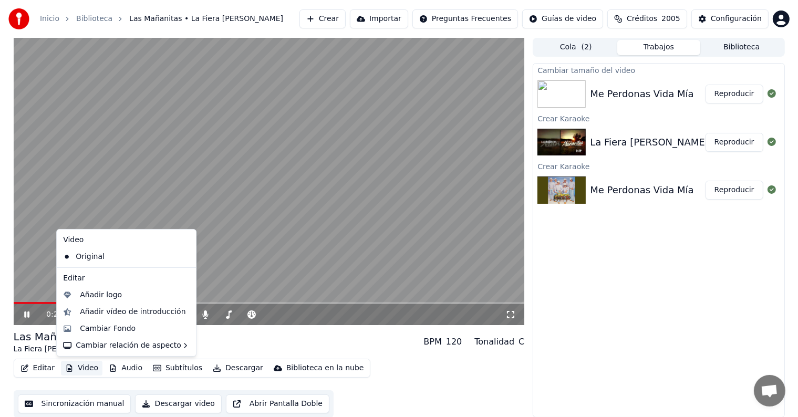
click at [85, 366] on button "Video" at bounding box center [82, 368] width 42 height 15
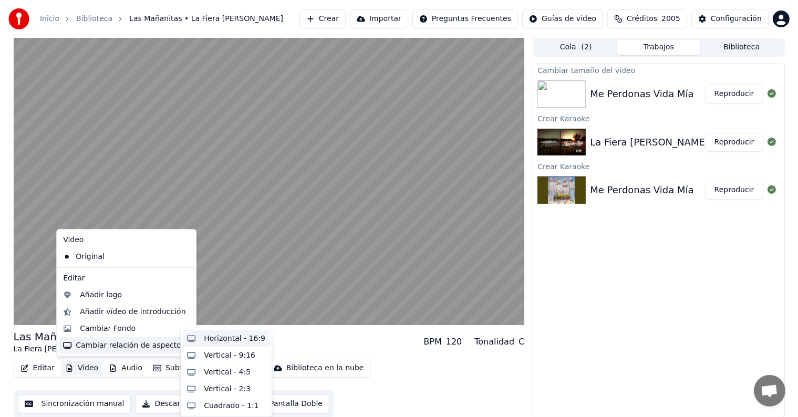
click at [212, 340] on div "Horizontal - 16:9" at bounding box center [235, 339] width 62 height 11
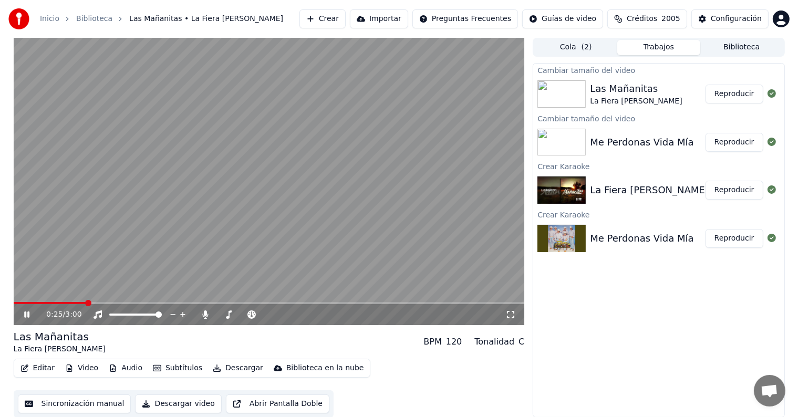
click at [744, 93] on button "Reproducir" at bounding box center [735, 94] width 58 height 19
click at [207, 312] on icon at bounding box center [205, 315] width 11 height 8
click at [0, 211] on div "0:36 / 3:00 Las Mañanitas La Fiera [PERSON_NAME] BPM 120 Tonalidad C Editar Vid…" at bounding box center [399, 228] width 798 height 380
click at [26, 316] on icon at bounding box center [26, 315] width 5 height 6
click at [224, 370] on button "Descargar" at bounding box center [238, 368] width 59 height 15
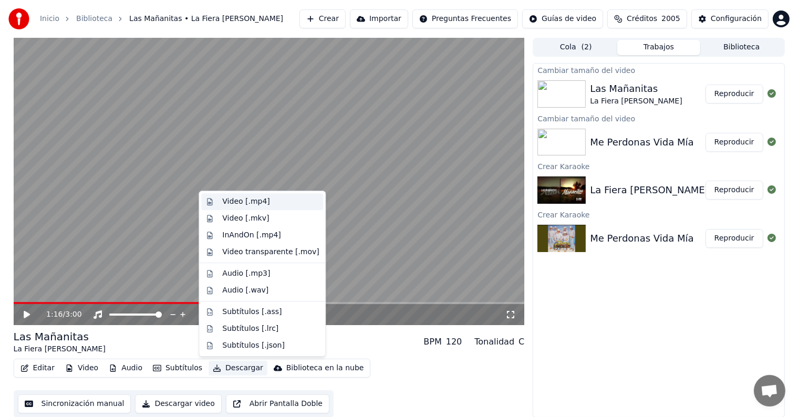
click at [282, 198] on div "Video [.mp4]" at bounding box center [270, 202] width 97 height 11
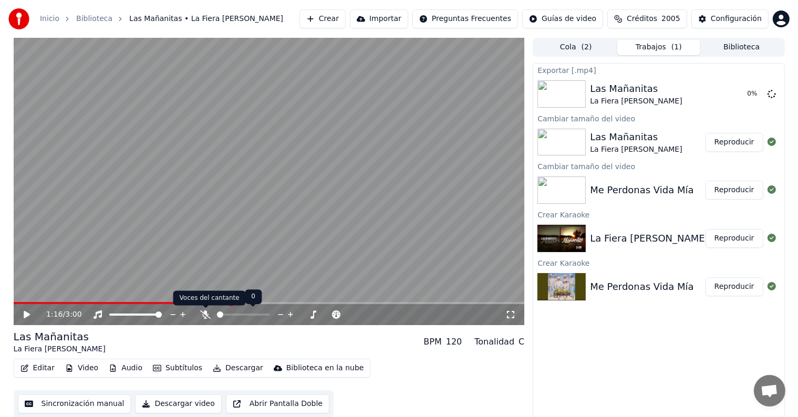
click at [204, 317] on icon at bounding box center [205, 315] width 11 height 8
click at [241, 372] on button "Descargar" at bounding box center [238, 368] width 59 height 15
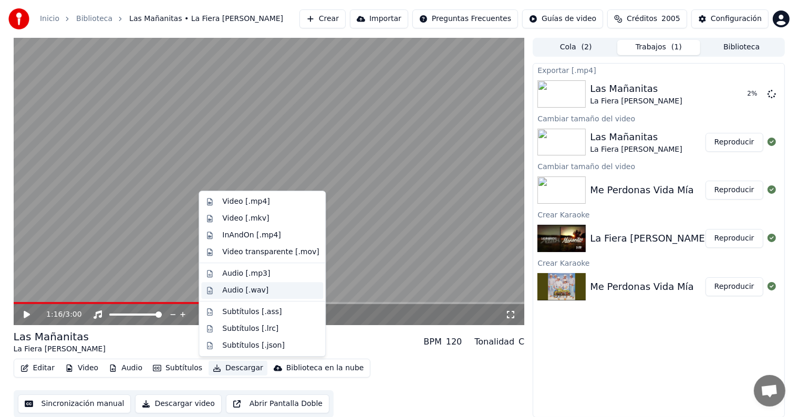
click at [268, 291] on div "Audio [.wav]" at bounding box center [270, 290] width 97 height 11
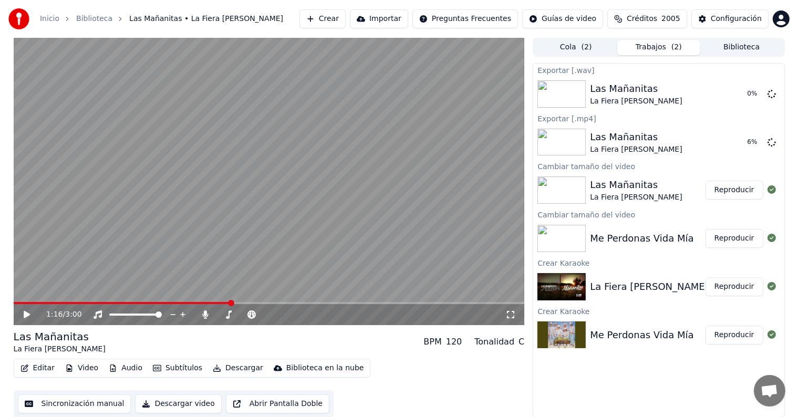
click at [738, 241] on button "Reproducir" at bounding box center [735, 238] width 58 height 19
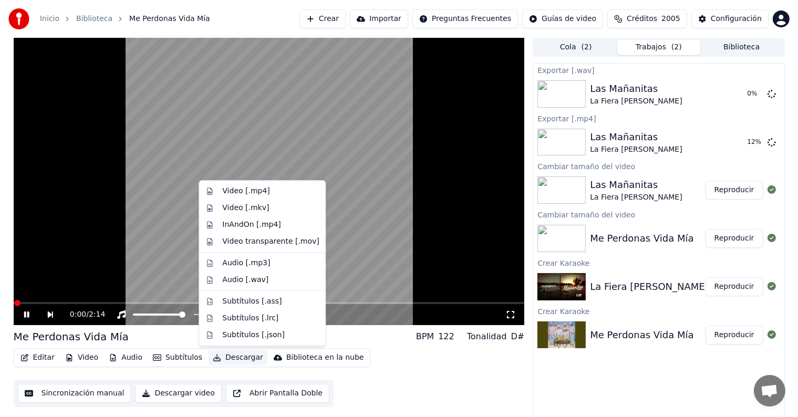
click at [231, 360] on button "Descargar" at bounding box center [238, 358] width 59 height 15
click at [268, 281] on div "Audio [.wav]" at bounding box center [270, 280] width 97 height 11
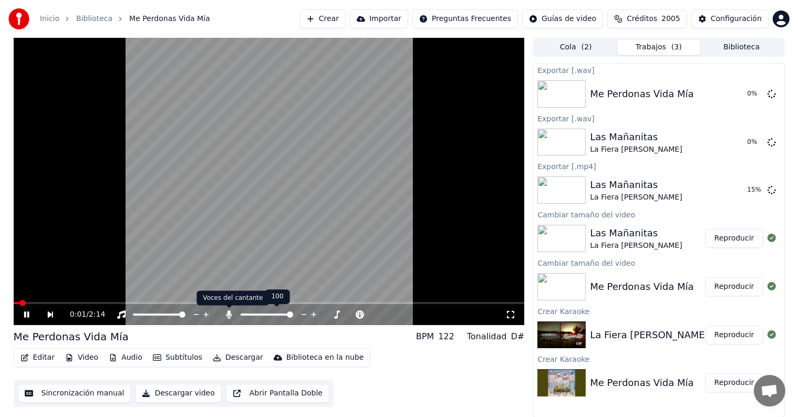
click at [229, 315] on icon at bounding box center [229, 315] width 6 height 8
click at [26, 314] on icon at bounding box center [34, 315] width 24 height 8
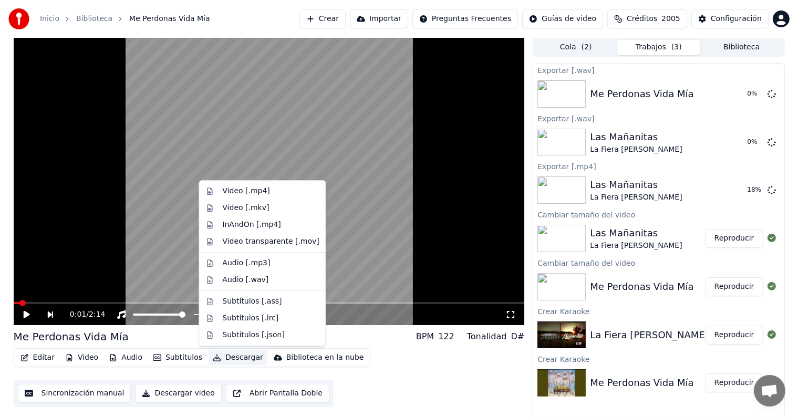
click at [240, 360] on button "Descargar" at bounding box center [238, 358] width 59 height 15
click at [270, 192] on div "Video [.mp4]" at bounding box center [270, 191] width 97 height 11
